Goal: Task Accomplishment & Management: Complete application form

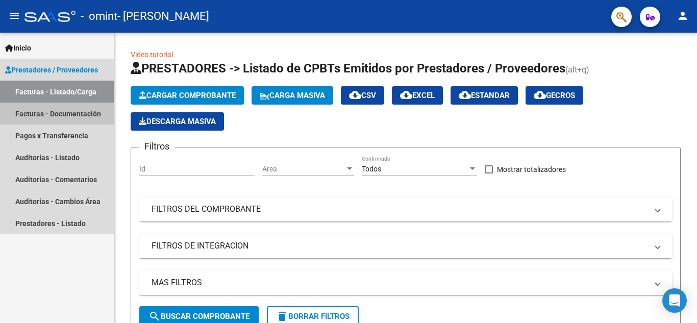
click at [38, 118] on link "Facturas - Documentación" at bounding box center [57, 114] width 114 height 22
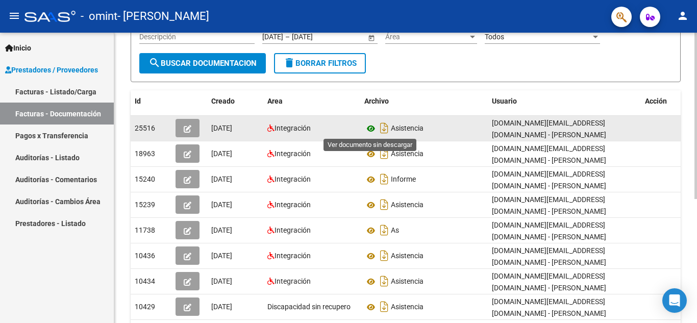
click at [368, 130] on icon at bounding box center [370, 129] width 13 height 12
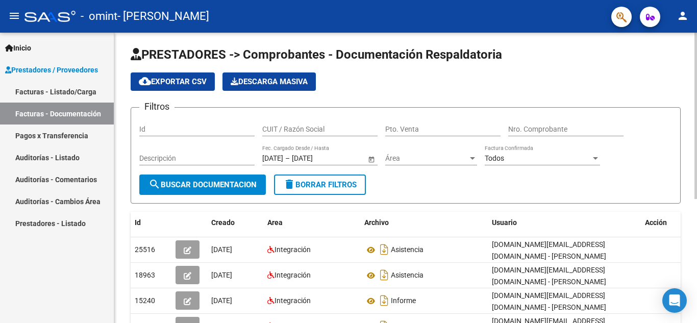
scroll to position [2, 0]
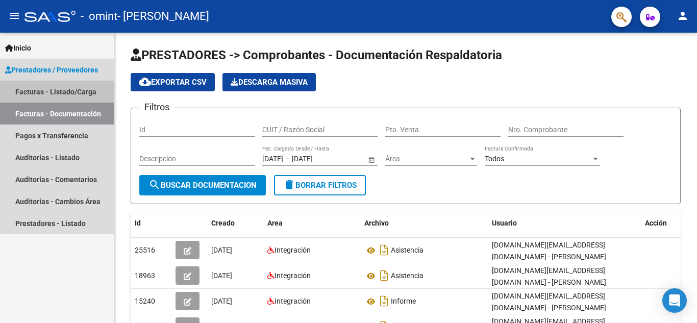
click at [42, 94] on link "Facturas - Listado/Carga" at bounding box center [57, 92] width 114 height 22
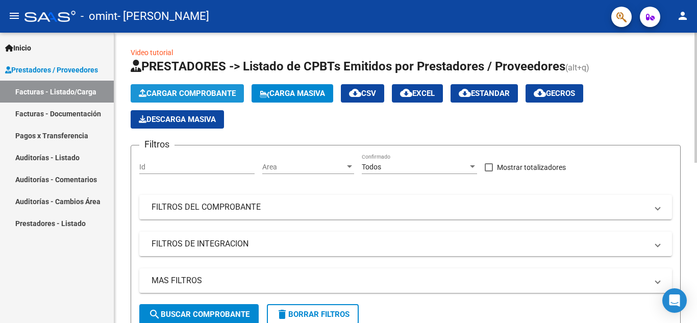
click at [168, 99] on button "Cargar Comprobante" at bounding box center [187, 93] width 113 height 18
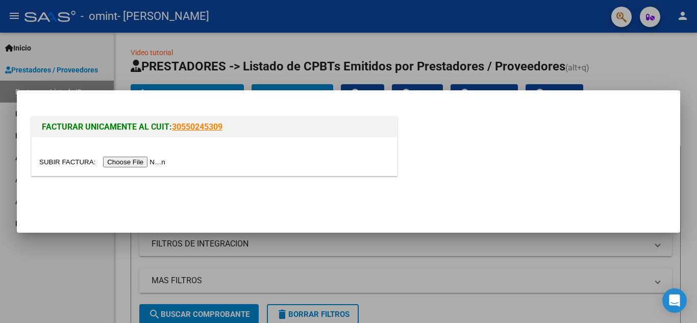
click at [134, 161] on input "file" at bounding box center [103, 162] width 129 height 11
click at [131, 157] on input "file" at bounding box center [103, 162] width 129 height 11
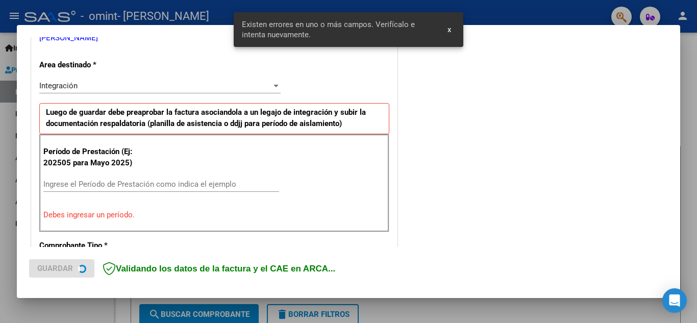
scroll to position [231, 0]
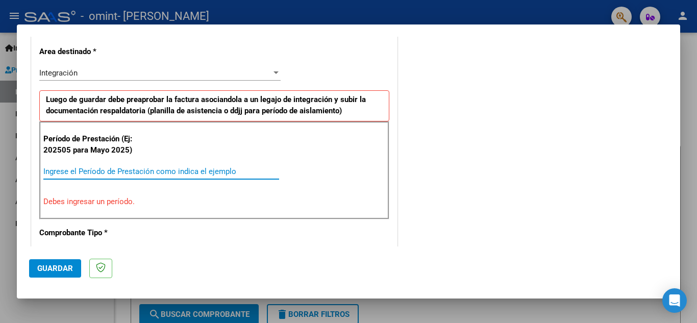
click at [102, 167] on input "Ingrese el Período de Prestación como indica el ejemplo" at bounding box center [161, 171] width 236 height 9
click at [88, 172] on input "Ingrese el Período de Prestación como indica el ejemplo" at bounding box center [161, 171] width 236 height 9
type input "0"
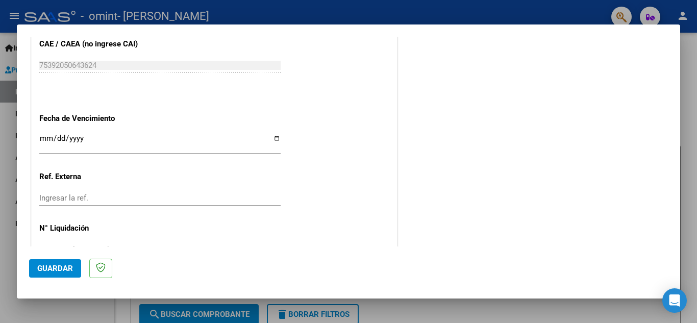
scroll to position [689, 0]
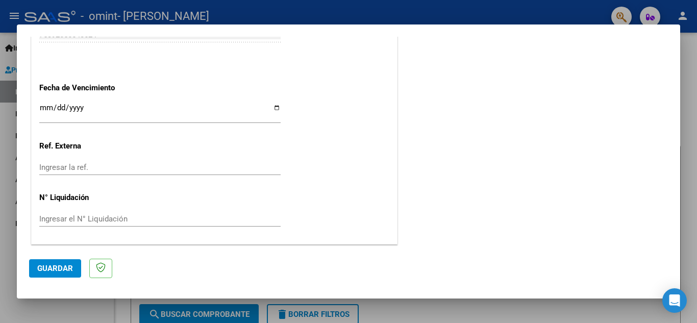
type input "202509"
click at [187, 107] on input "Ingresar la fecha" at bounding box center [159, 112] width 241 height 16
click at [73, 268] on button "Guardar" at bounding box center [55, 268] width 52 height 18
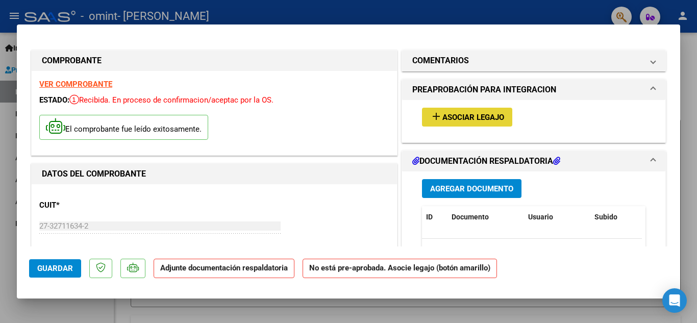
click at [446, 121] on span "Asociar Legajo" at bounding box center [474, 117] width 62 height 9
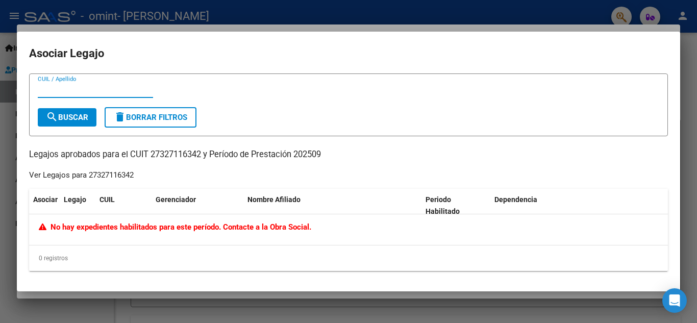
click at [45, 88] on input "CUIL / Apellido" at bounding box center [95, 89] width 115 height 9
click at [58, 88] on input "CUIL / Apellido" at bounding box center [95, 89] width 115 height 9
type input "[PERSON_NAME]"
click at [61, 116] on span "search Buscar" at bounding box center [67, 117] width 42 height 9
